Goal: Task Accomplishment & Management: Use online tool/utility

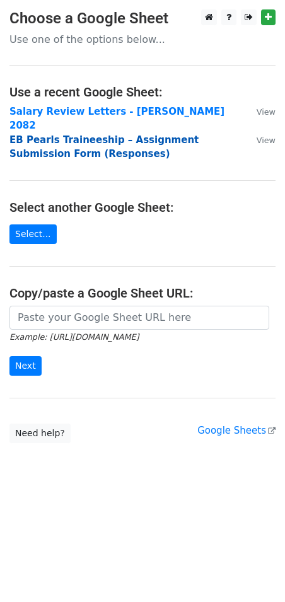
click at [108, 134] on strong "EB Pearls Traineeship – Assignment Submission Form (Responses)" at bounding box center [103, 147] width 189 height 26
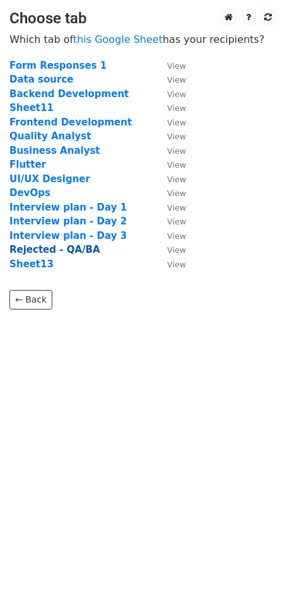
click at [44, 249] on strong "Rejected - QA/BA" at bounding box center [54, 249] width 91 height 11
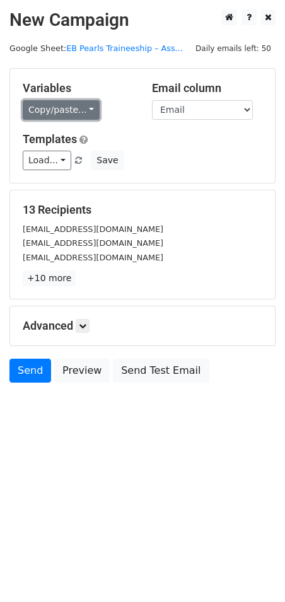
click at [54, 116] on link "Copy/paste..." at bounding box center [61, 110] width 77 height 20
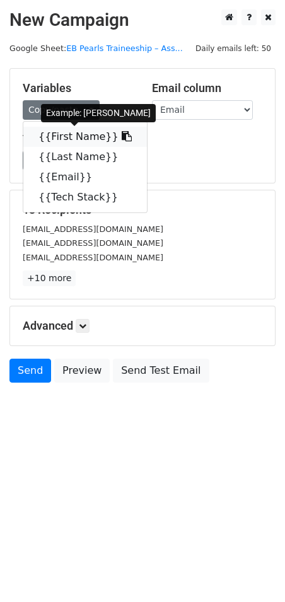
click at [60, 142] on link "{{First Name}}" at bounding box center [85, 137] width 124 height 20
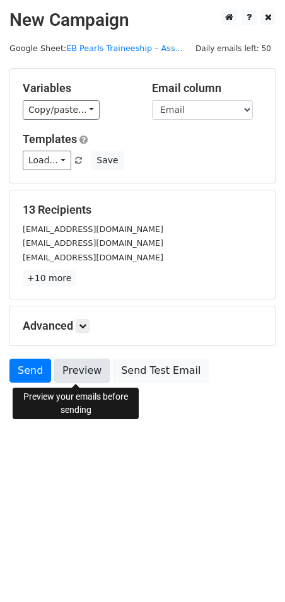
click at [78, 366] on link "Preview" at bounding box center [81, 371] width 55 height 24
click at [74, 371] on link "Preview" at bounding box center [81, 371] width 55 height 24
